Goal: Task Accomplishment & Management: Manage account settings

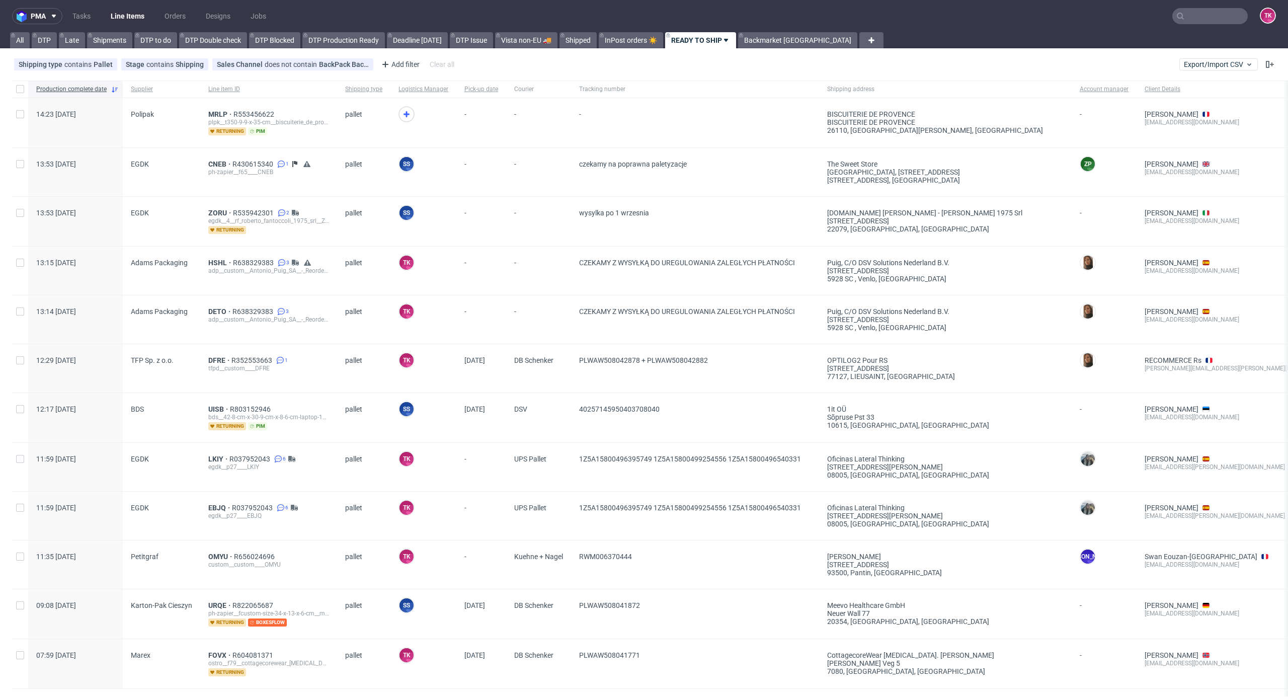
click at [115, 14] on link "Line Items" at bounding box center [128, 16] width 46 height 16
click at [114, 19] on link "Line Items" at bounding box center [128, 16] width 46 height 16
click at [136, 10] on link "Line Items" at bounding box center [128, 16] width 46 height 16
click at [216, 112] on span "MRLP" at bounding box center [220, 114] width 25 height 8
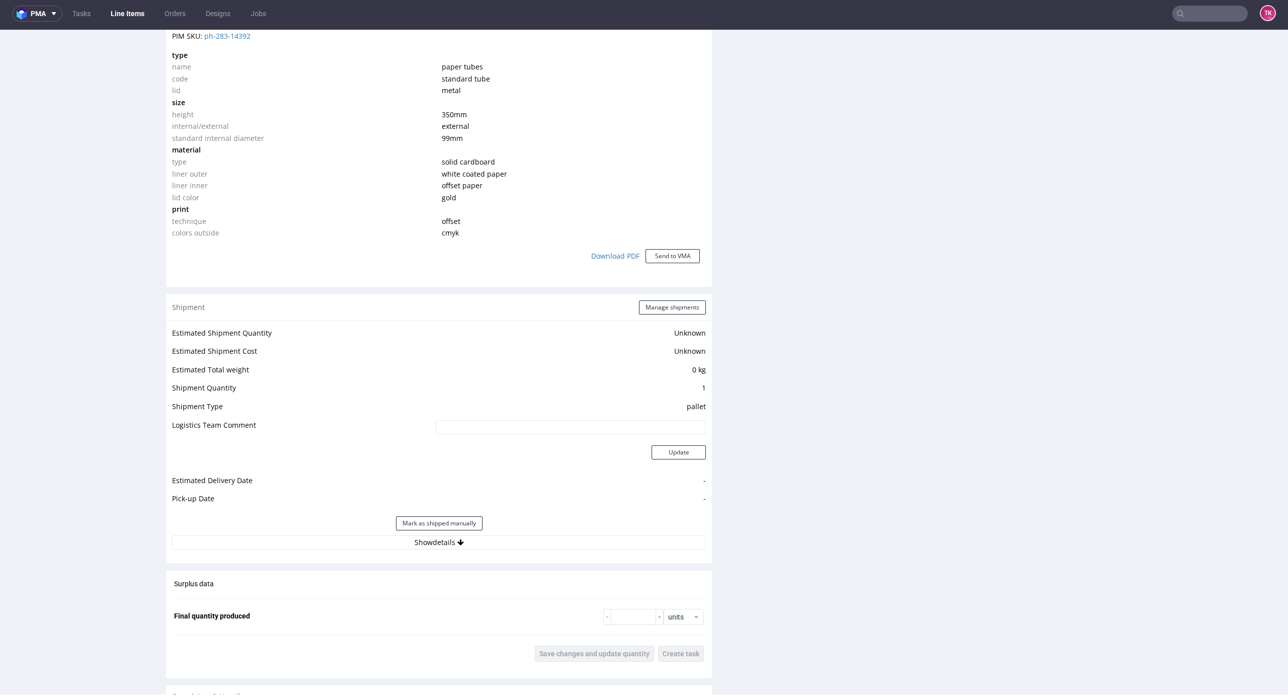
scroll to position [811, 0]
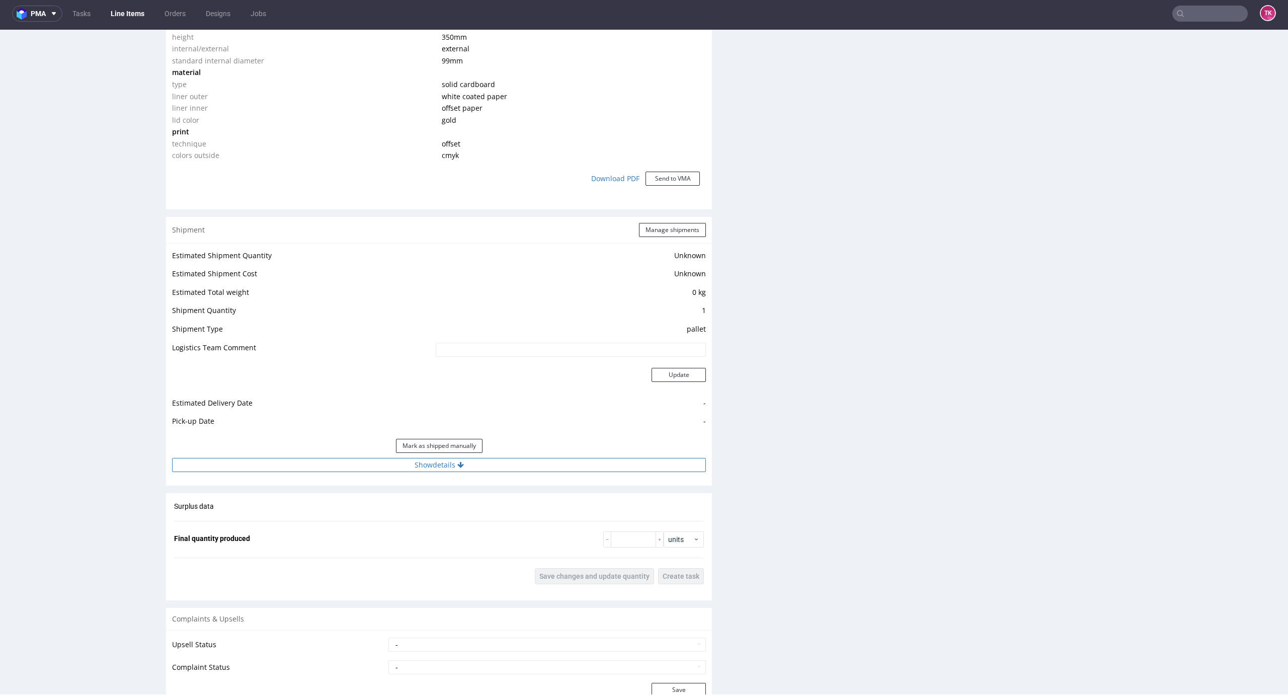
click at [558, 470] on button "Show details" at bounding box center [439, 465] width 534 height 14
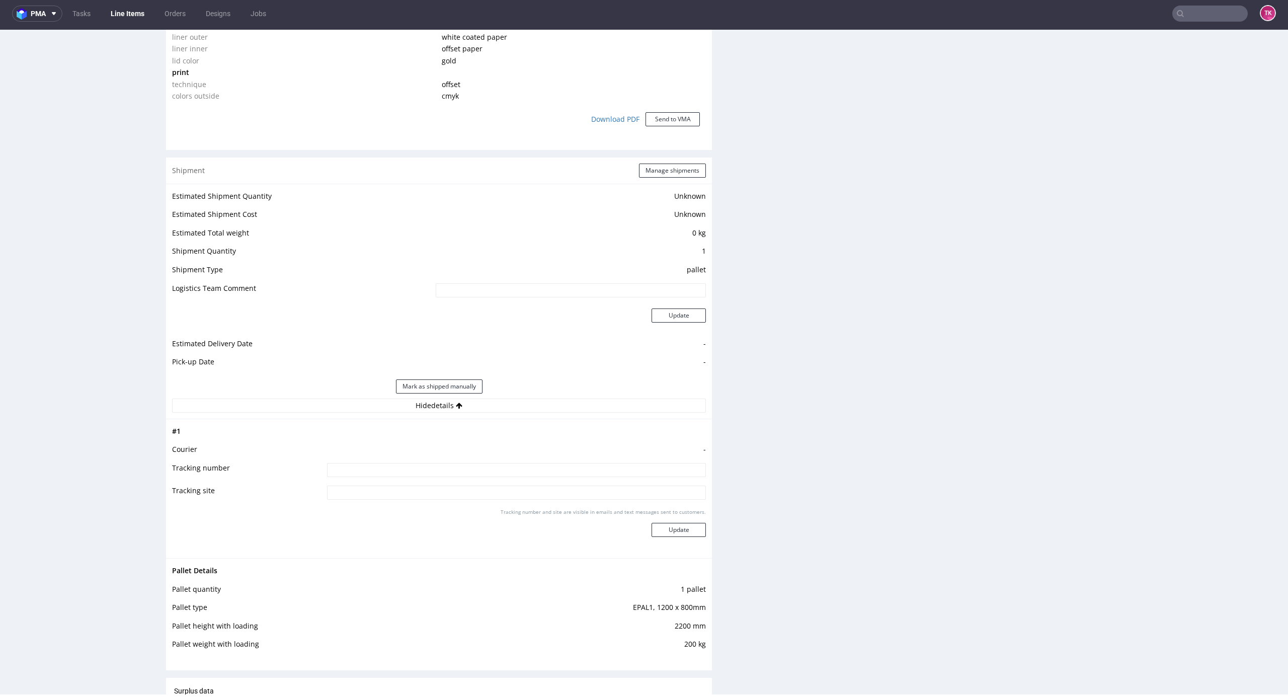
scroll to position [892, 0]
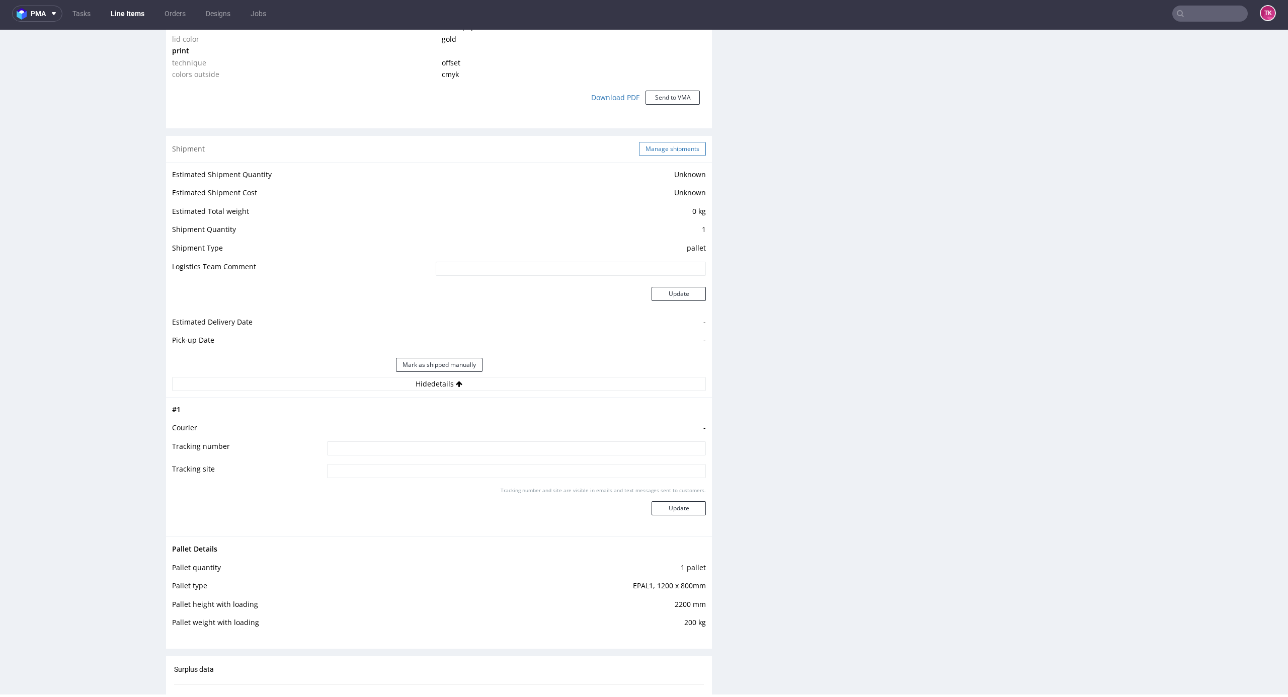
click at [674, 145] on button "Manage shipments" at bounding box center [672, 149] width 67 height 14
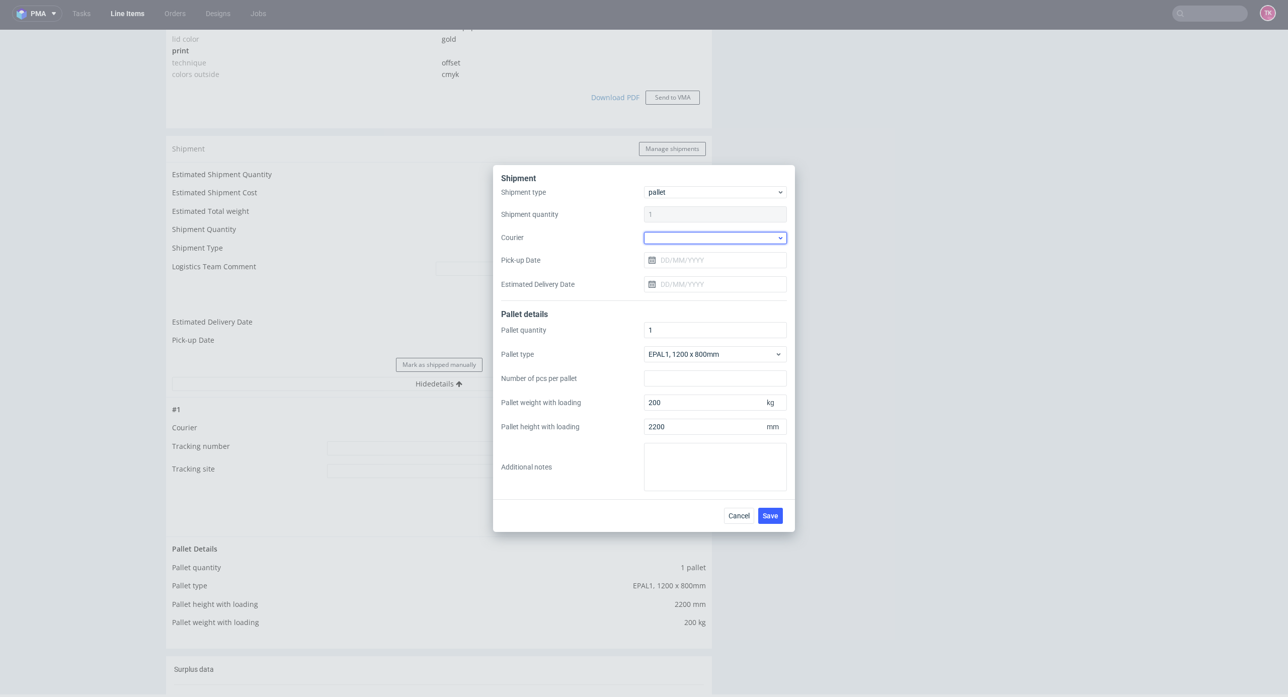
click at [699, 238] on div at bounding box center [715, 238] width 143 height 12
click at [691, 266] on div "DSV" at bounding box center [715, 265] width 135 height 18
click at [691, 258] on input "Pick-up Date" at bounding box center [715, 260] width 143 height 16
click at [744, 388] on button "29" at bounding box center [748, 390] width 16 height 16
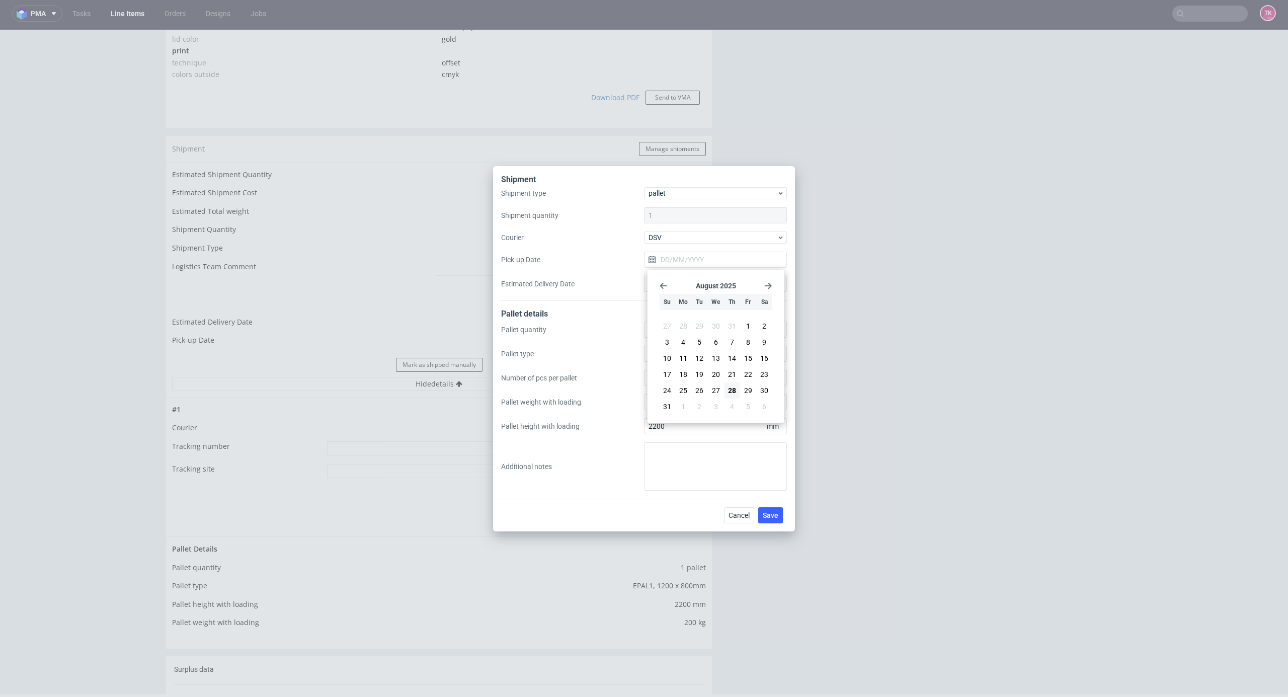
type input "[DATE]"
click at [773, 513] on span "Save" at bounding box center [771, 515] width 16 height 7
drag, startPoint x: 774, startPoint y: 510, endPoint x: 668, endPoint y: 425, distance: 135.7
click at [692, 463] on div "Shipment Shipment type pallet Shipment quantity 1 Courier DSV Pick-up Date [DAT…" at bounding box center [644, 348] width 302 height 365
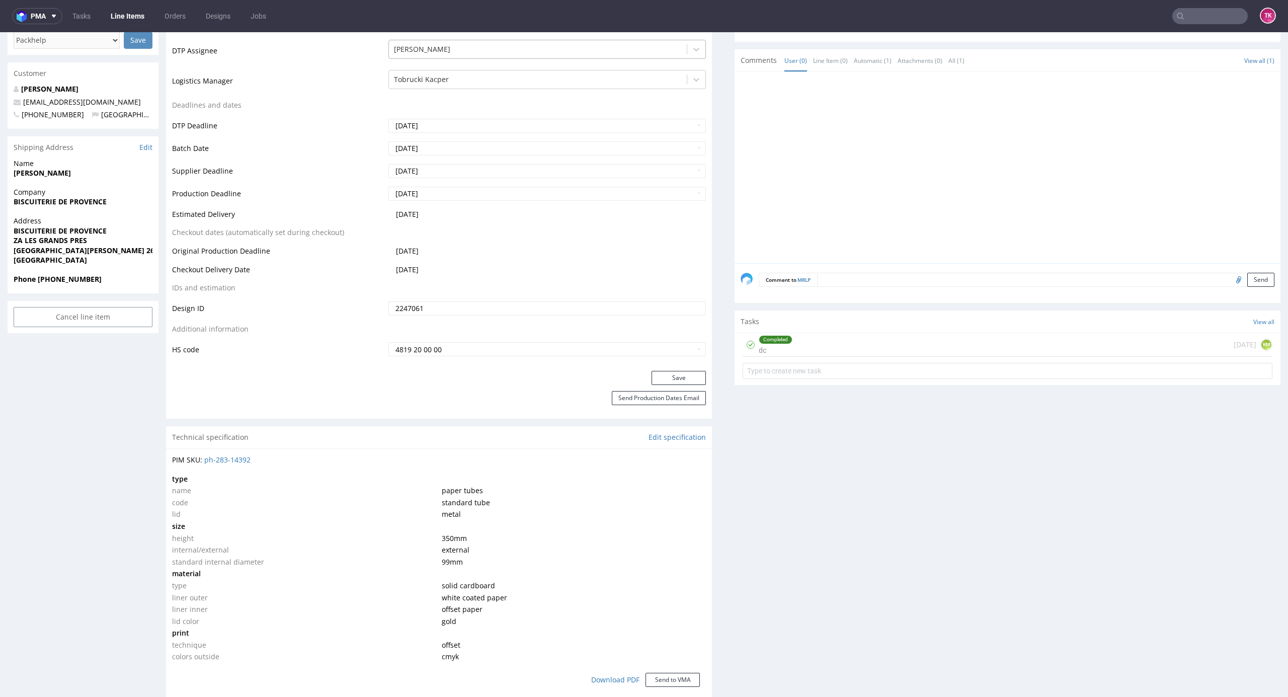
scroll to position [335, 0]
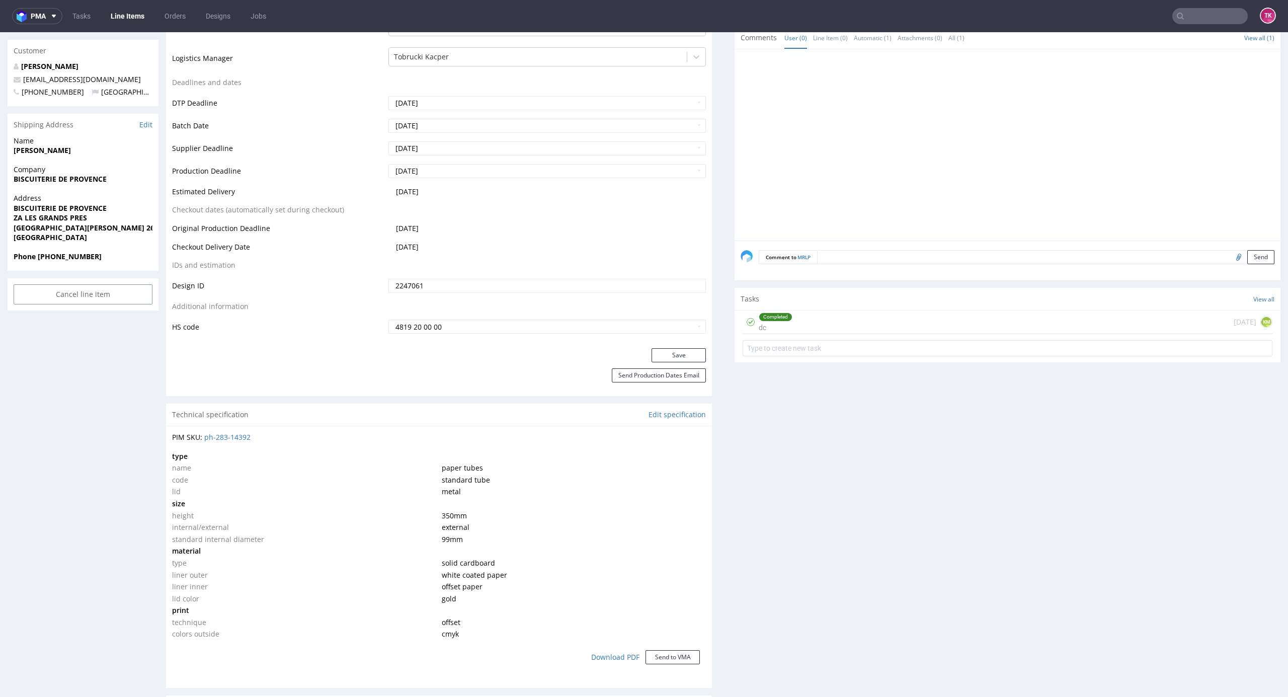
click at [128, 20] on link "Line Items" at bounding box center [128, 16] width 46 height 16
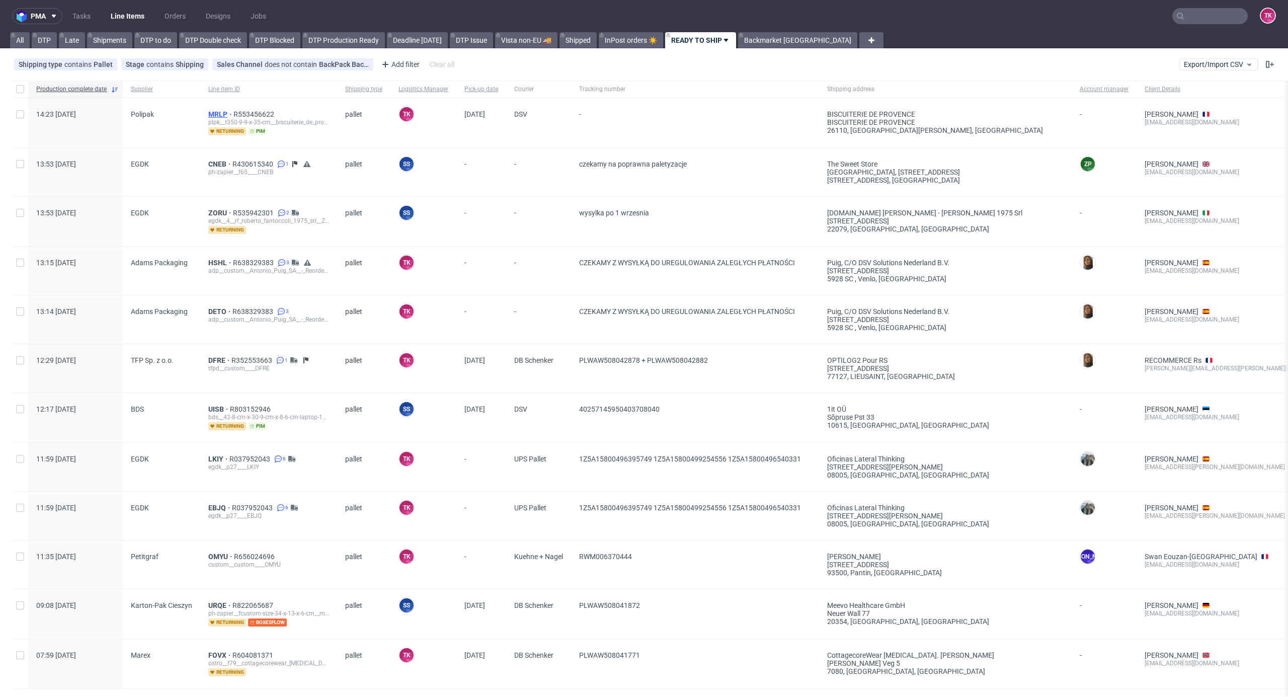
click at [208, 117] on span "MRLP" at bounding box center [220, 114] width 25 height 8
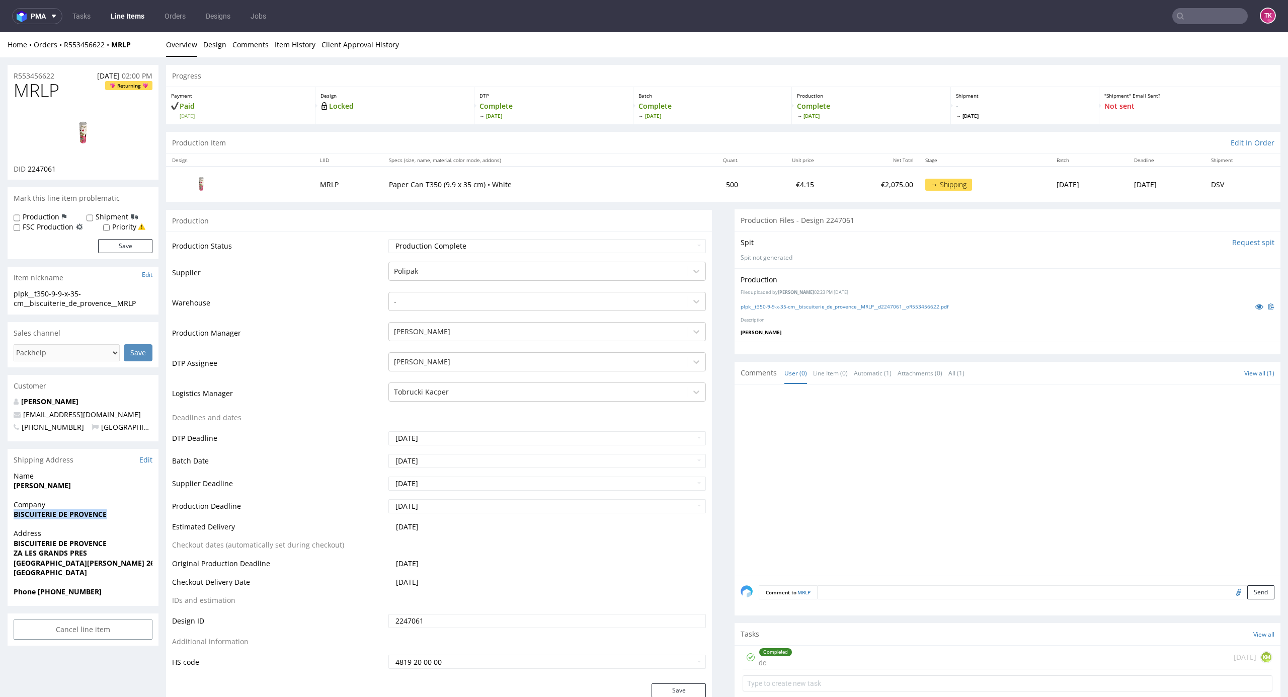
drag, startPoint x: 9, startPoint y: 513, endPoint x: 119, endPoint y: 518, distance: 109.8
drag, startPoint x: 42, startPoint y: 556, endPoint x: 125, endPoint y: 556, distance: 83.0
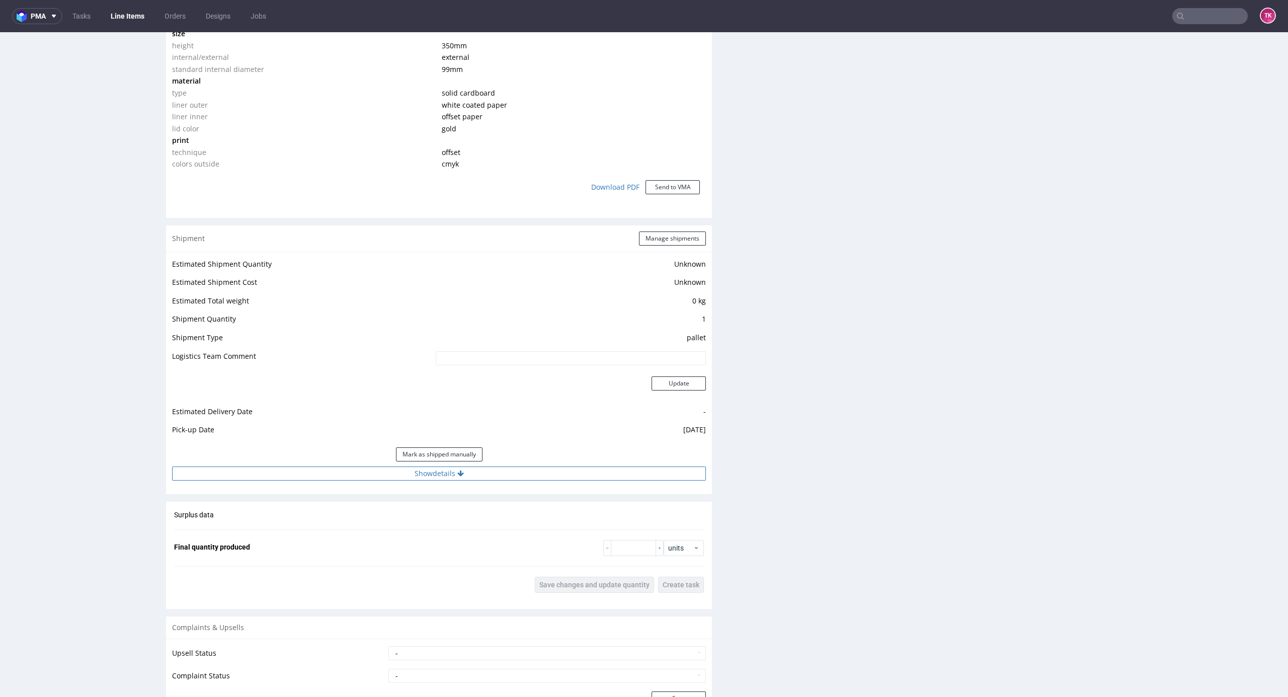
click at [520, 474] on button "Show details" at bounding box center [439, 474] width 534 height 14
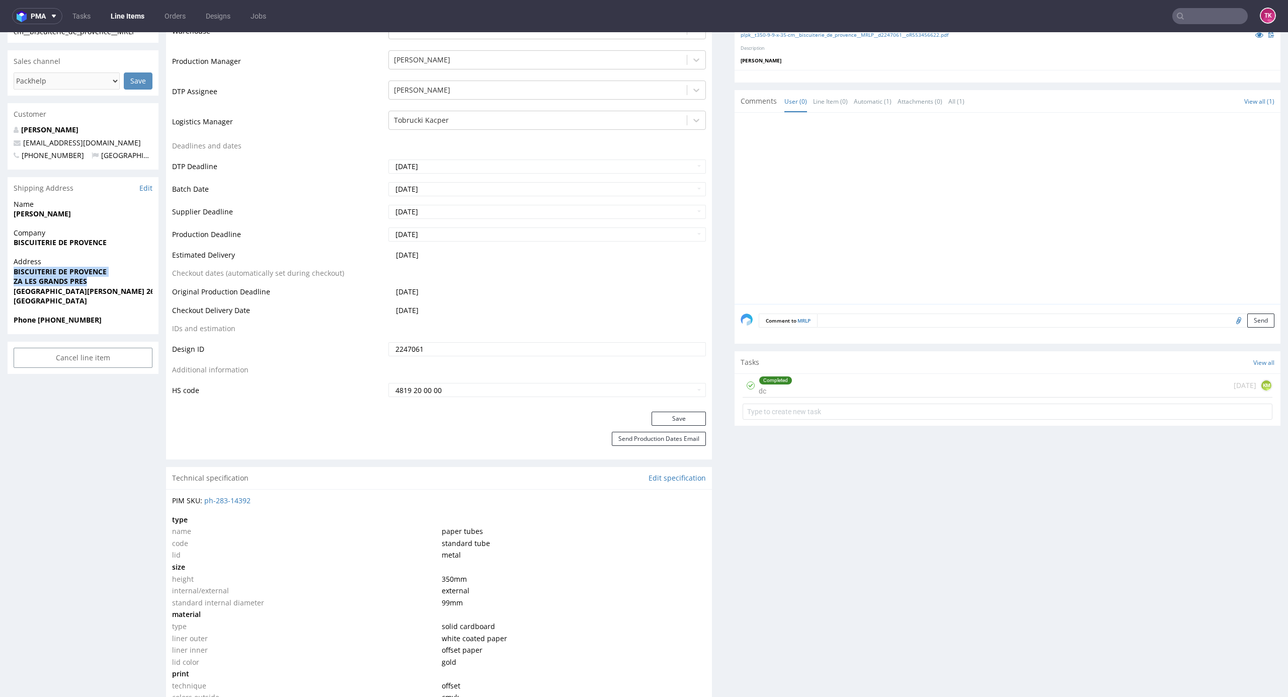
scroll to position [201, 0]
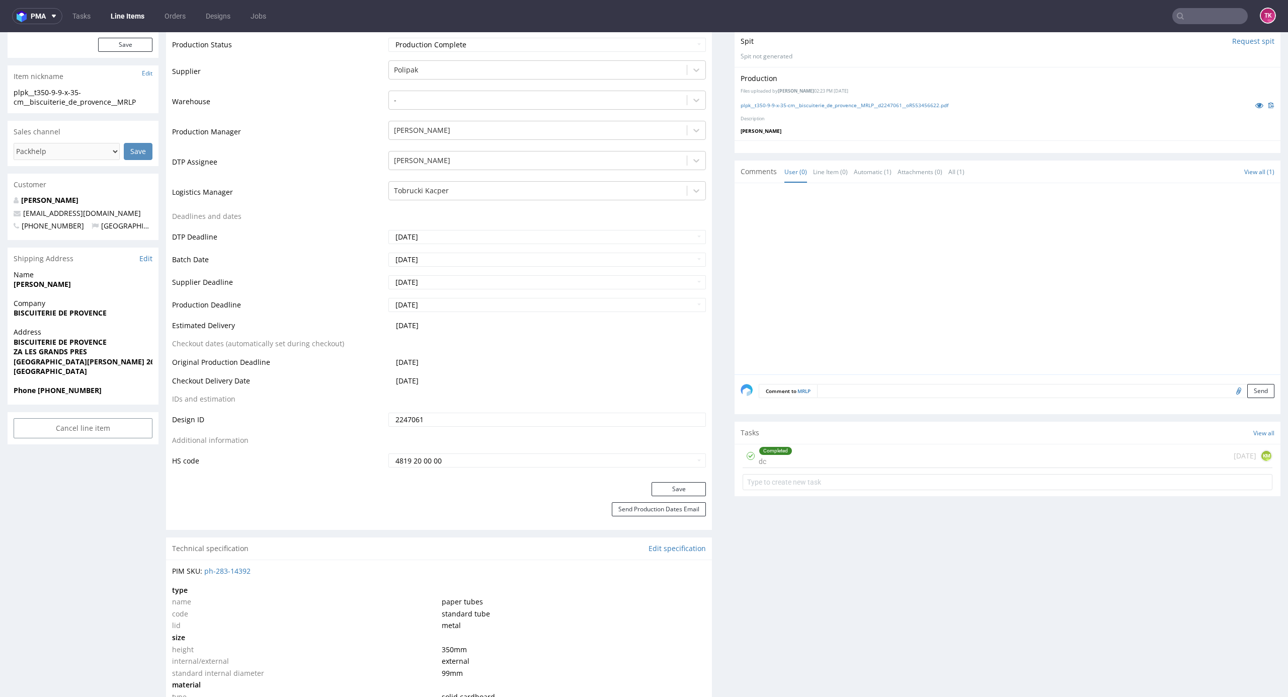
drag, startPoint x: 50, startPoint y: 371, endPoint x: 27, endPoint y: 360, distance: 25.4
click at [49, 370] on span "[GEOGRAPHIC_DATA]" at bounding box center [83, 371] width 139 height 10
drag, startPoint x: 2, startPoint y: 361, endPoint x: 139, endPoint y: 365, distance: 137.4
copy strong "[GEOGRAPHIC_DATA][PERSON_NAME] 26110"
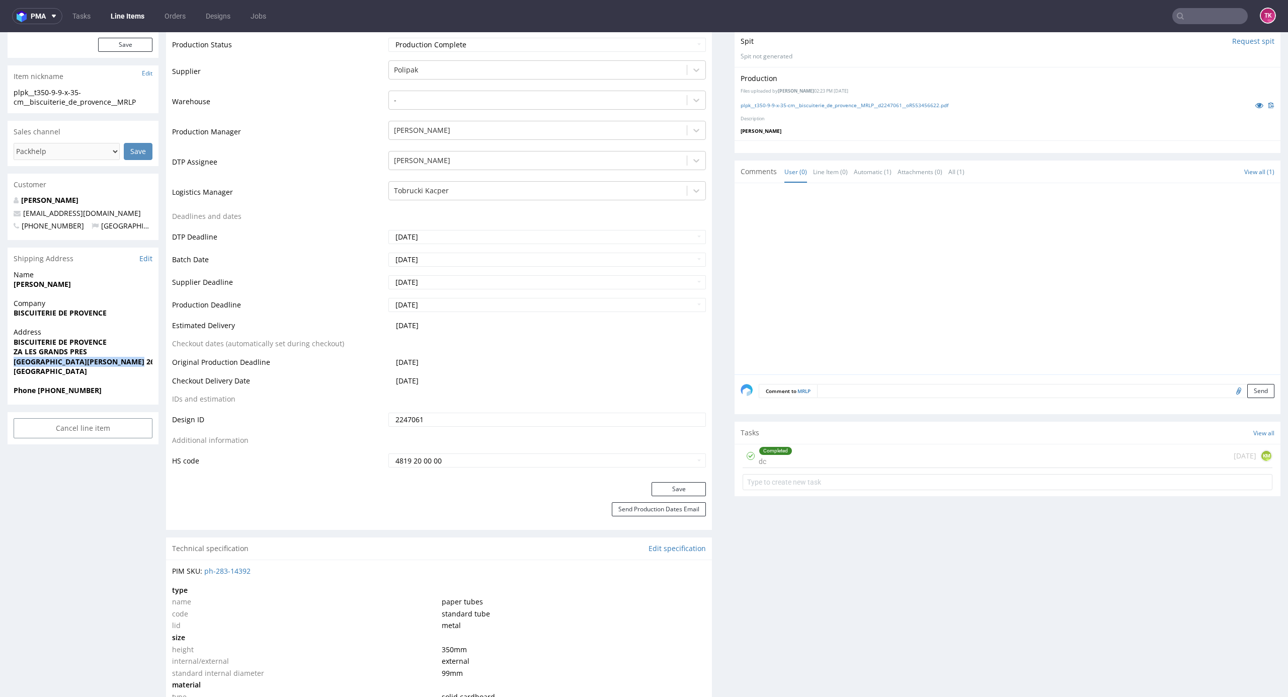
drag, startPoint x: 87, startPoint y: 290, endPoint x: 0, endPoint y: 281, distance: 87.6
copy strong "[PERSON_NAME]"
drag, startPoint x: 51, startPoint y: 389, endPoint x: 141, endPoint y: 396, distance: 90.8
click at [141, 396] on div "Phone [PHONE_NUMBER]" at bounding box center [83, 394] width 151 height 19
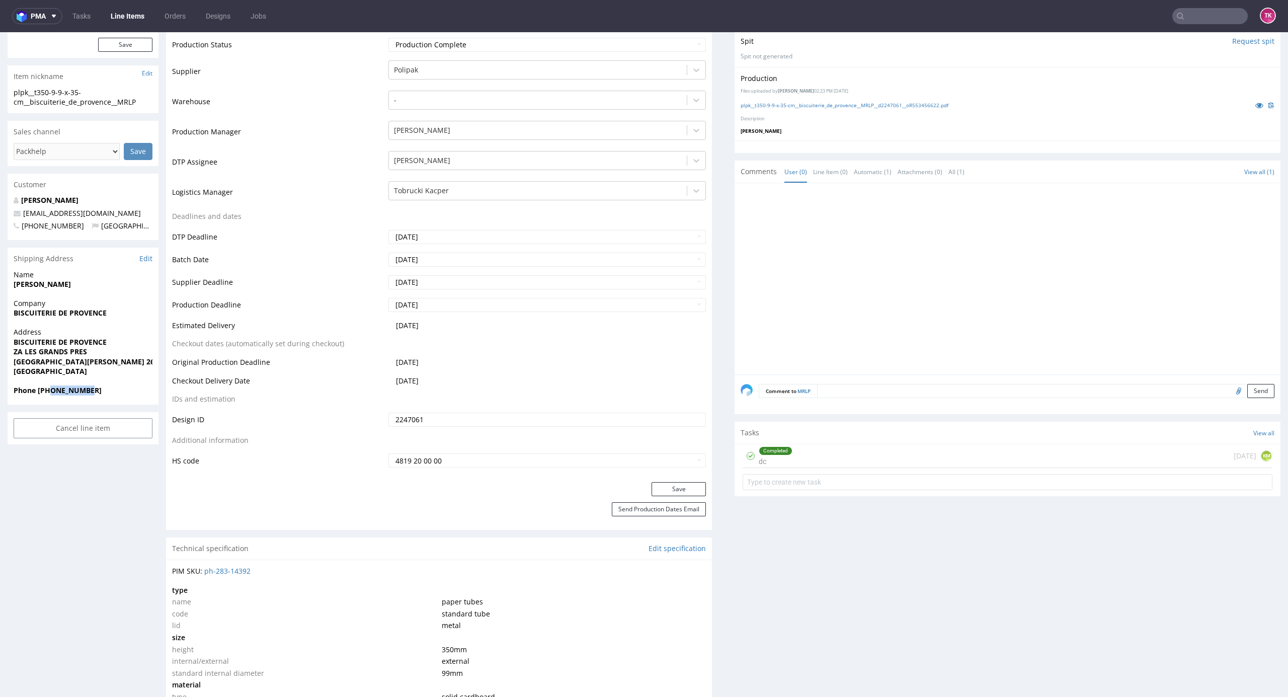
copy strong "475260298"
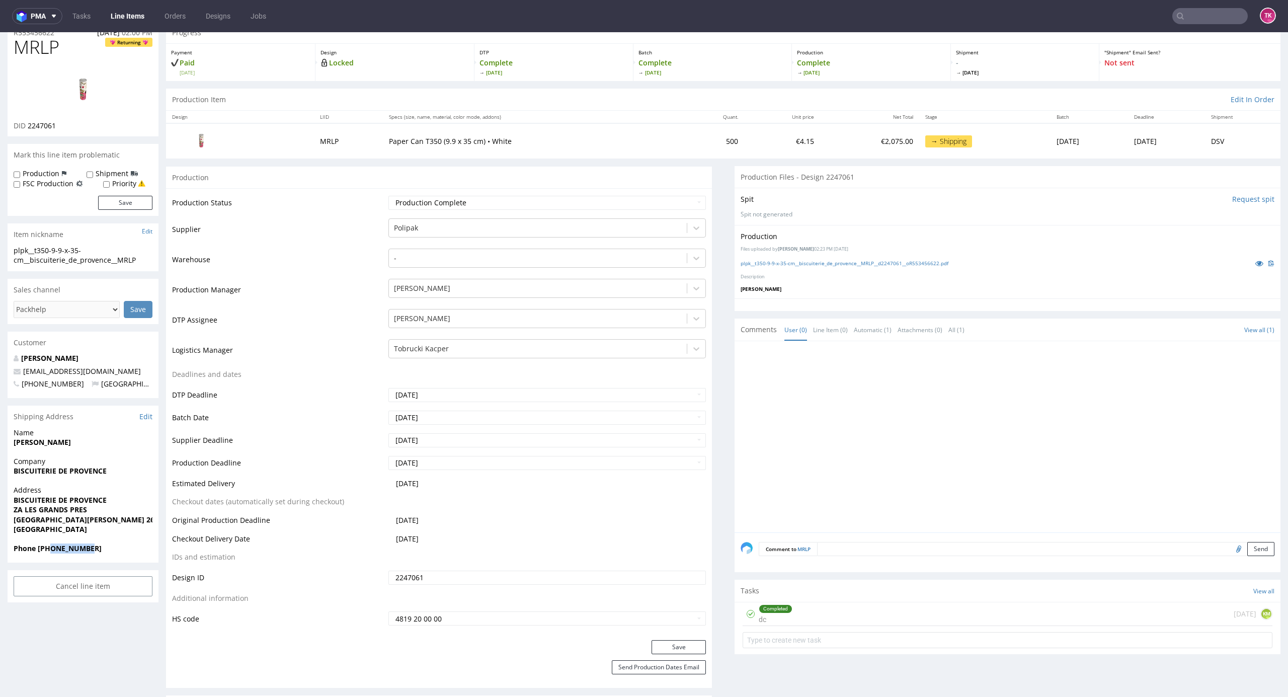
scroll to position [0, 0]
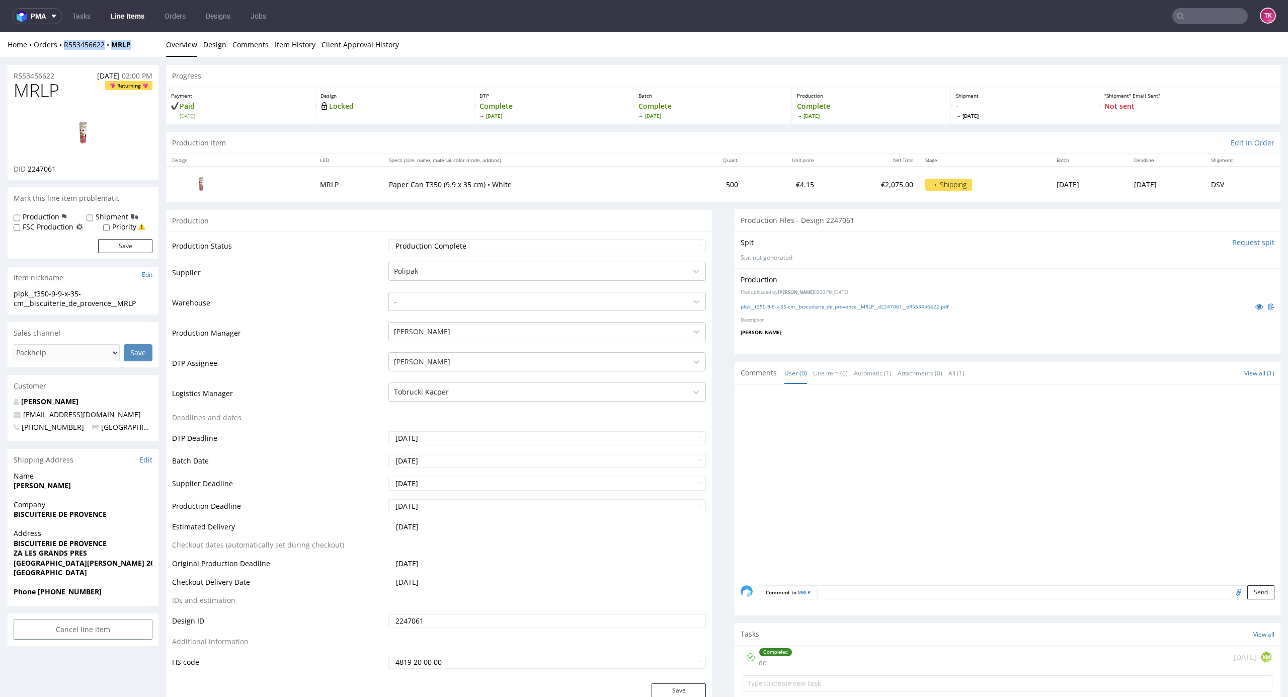
drag, startPoint x: 141, startPoint y: 49, endPoint x: 60, endPoint y: 52, distance: 81.1
click at [60, 52] on div "Home Orders R553456622 MRLP Overview Design Comments Item History Client Approv…" at bounding box center [644, 44] width 1288 height 25
copy div "R553456622 MRLP"
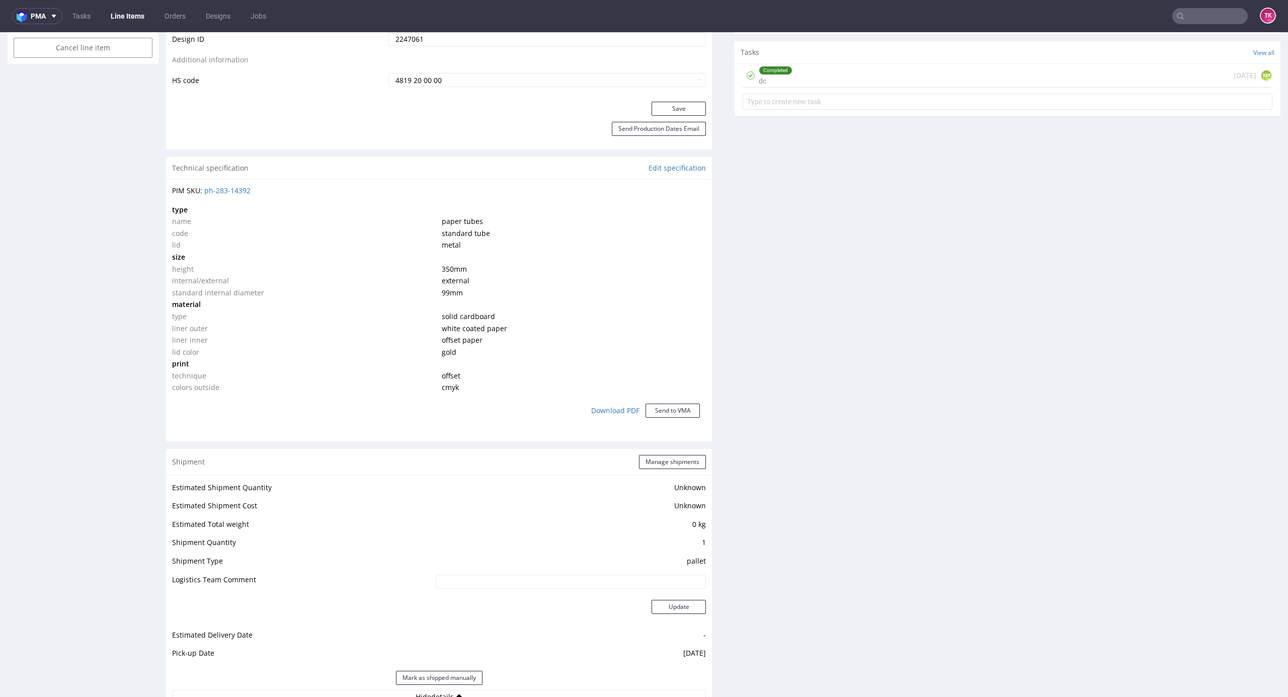
scroll to position [738, 0]
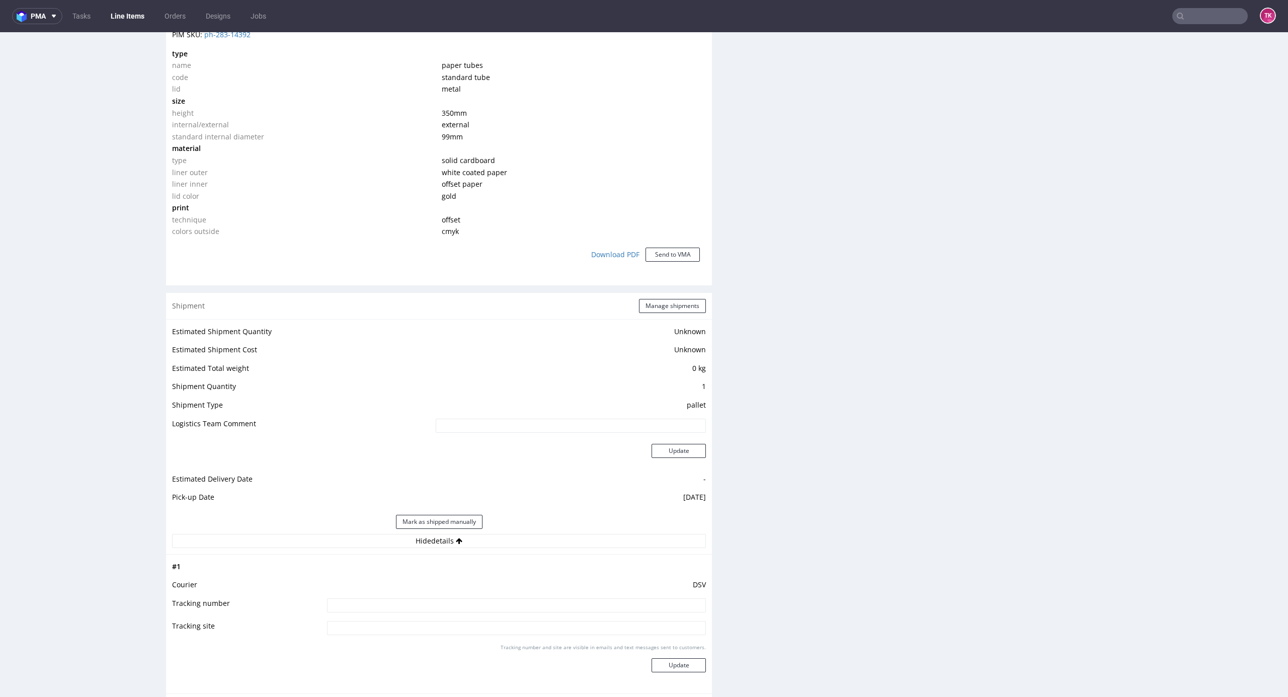
click at [468, 597] on tbody "# 1 Courier DSV Tracking number Tracking site Tracking number and site are visi…" at bounding box center [439, 624] width 534 height 127
click at [476, 606] on input at bounding box center [516, 605] width 379 height 14
paste input "40257145950403774021"
type input "40257145950403774021"
click at [665, 664] on button "Update" at bounding box center [679, 665] width 54 height 14
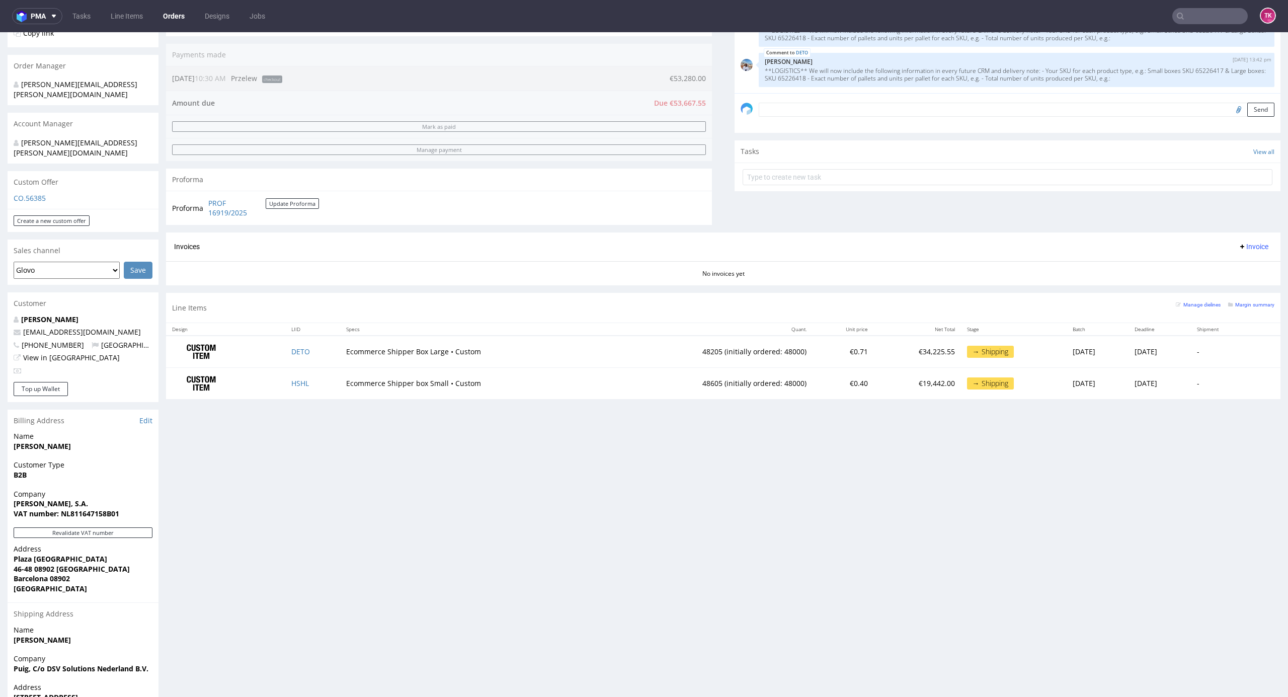
scroll to position [290, 0]
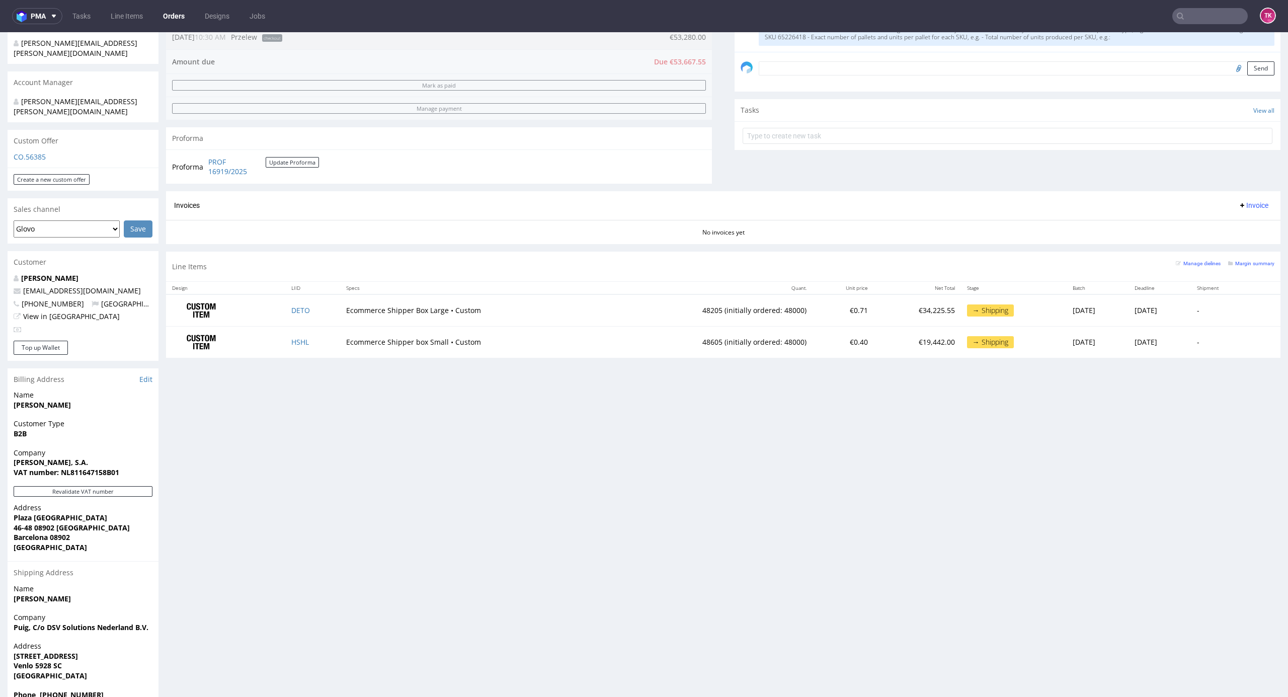
scroll to position [290, 0]
